Goal: Transaction & Acquisition: Subscribe to service/newsletter

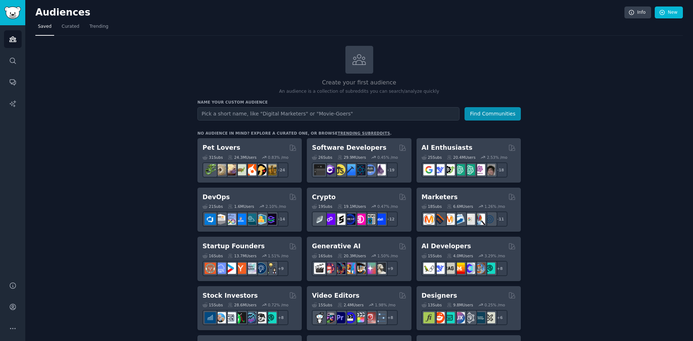
click at [0, 341] on com-1password-button at bounding box center [0, 341] width 0 height 0
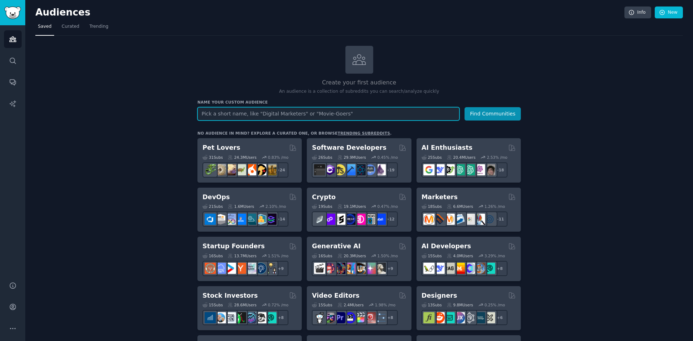
click at [0, 341] on com-1password-button at bounding box center [0, 341] width 0 height 0
type input "[PERSON_NAME] [PERSON_NAME]"
drag, startPoint x: 292, startPoint y: 114, endPoint x: 69, endPoint y: 127, distance: 223.1
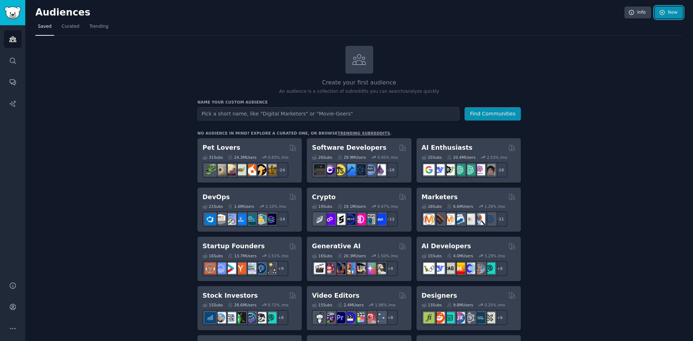
click at [666, 11] on link "New" at bounding box center [669, 12] width 28 height 12
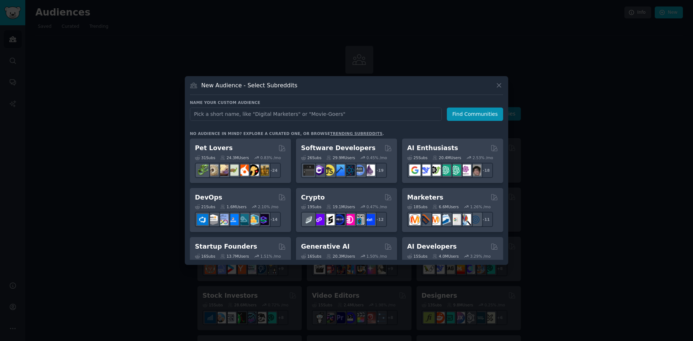
click at [131, 76] on div at bounding box center [346, 170] width 693 height 341
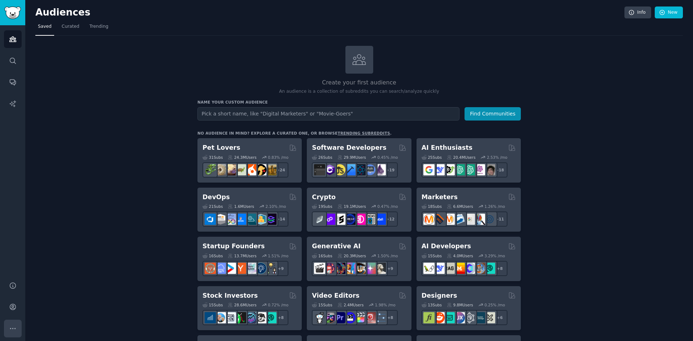
click at [9, 324] on button "More" at bounding box center [13, 329] width 18 height 18
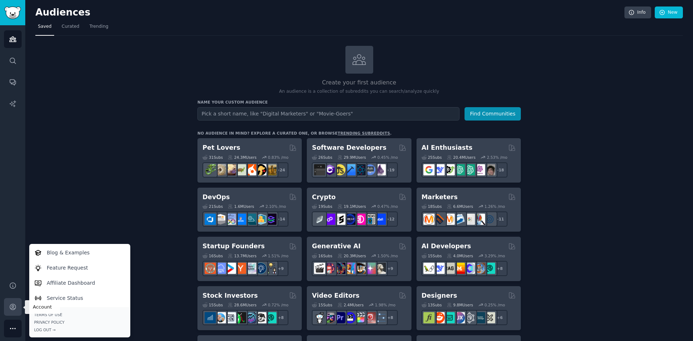
click at [4, 312] on link "Account" at bounding box center [13, 307] width 18 height 18
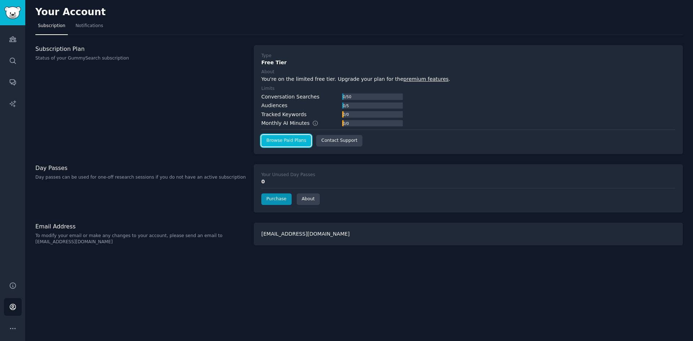
click at [296, 143] on link "Browse Paid Plans" at bounding box center [286, 141] width 50 height 12
